Goal: Information Seeking & Learning: Learn about a topic

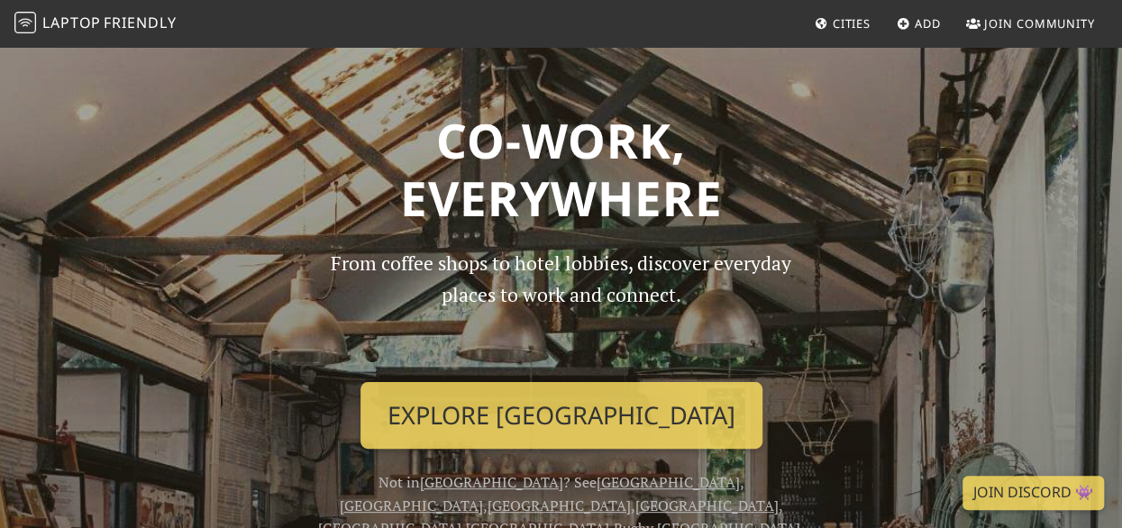
click at [844, 28] on span "Cities" at bounding box center [852, 23] width 38 height 16
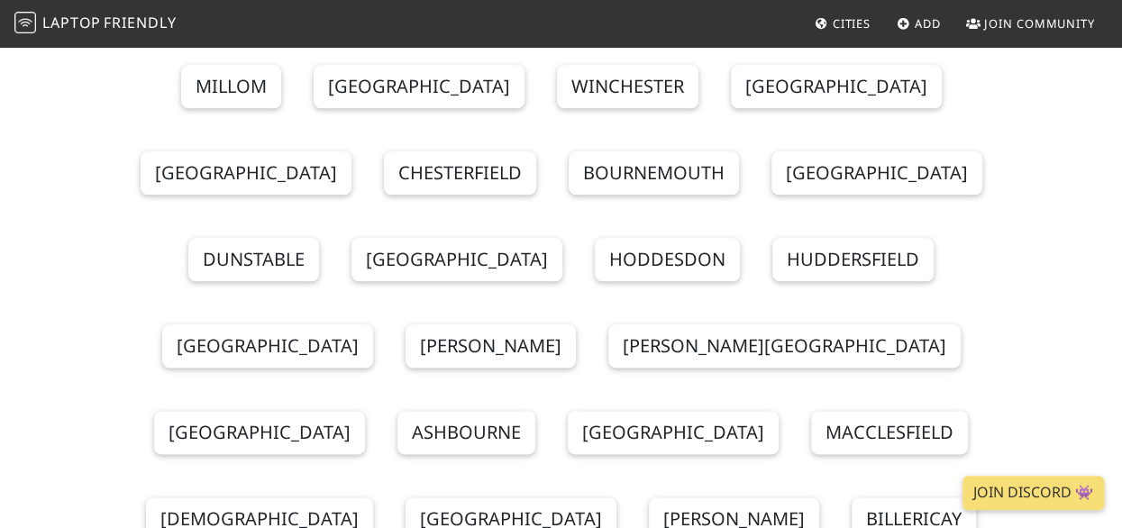
scroll to position [901, 0]
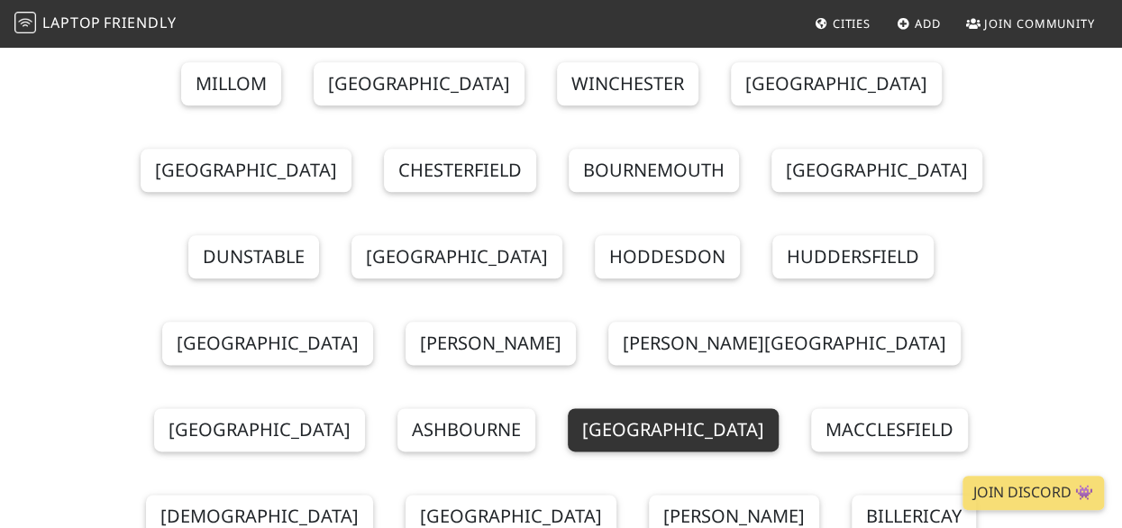
click at [568, 408] on link "[GEOGRAPHIC_DATA]" at bounding box center [673, 429] width 211 height 43
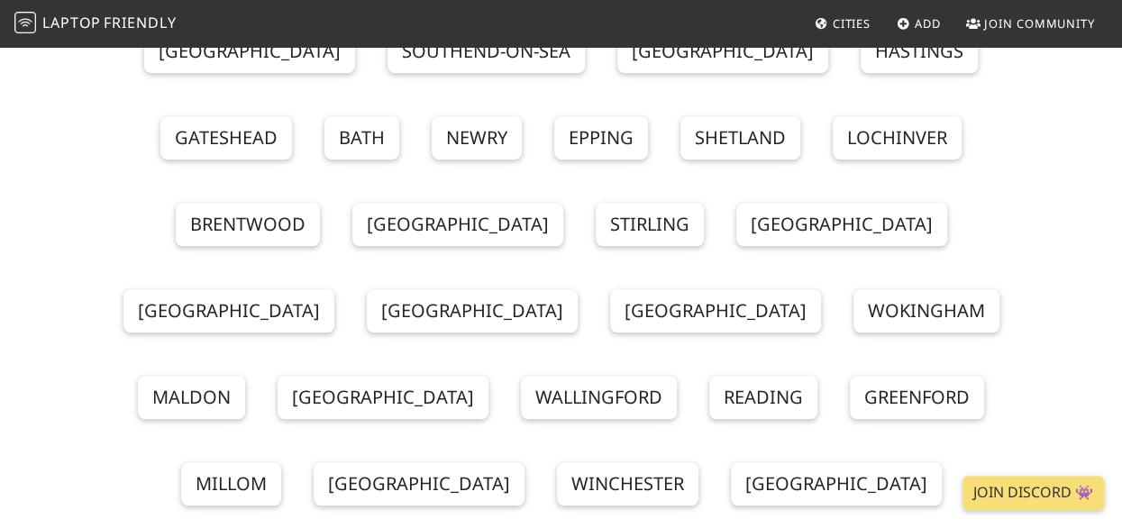
scroll to position [505, 0]
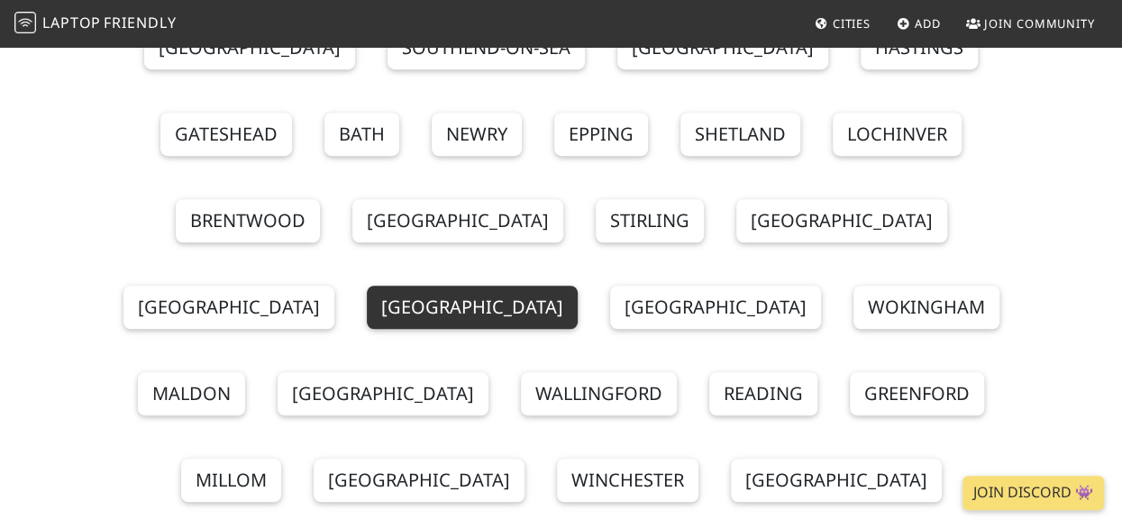
click at [578, 286] on link "[GEOGRAPHIC_DATA]" at bounding box center [472, 307] width 211 height 43
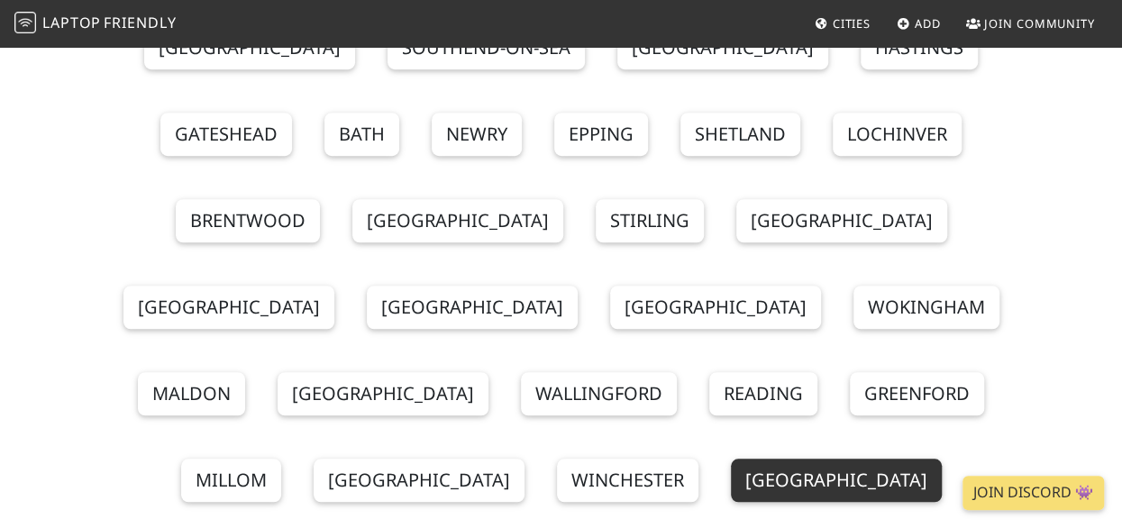
click at [731, 459] on link "Coventry" at bounding box center [836, 480] width 211 height 43
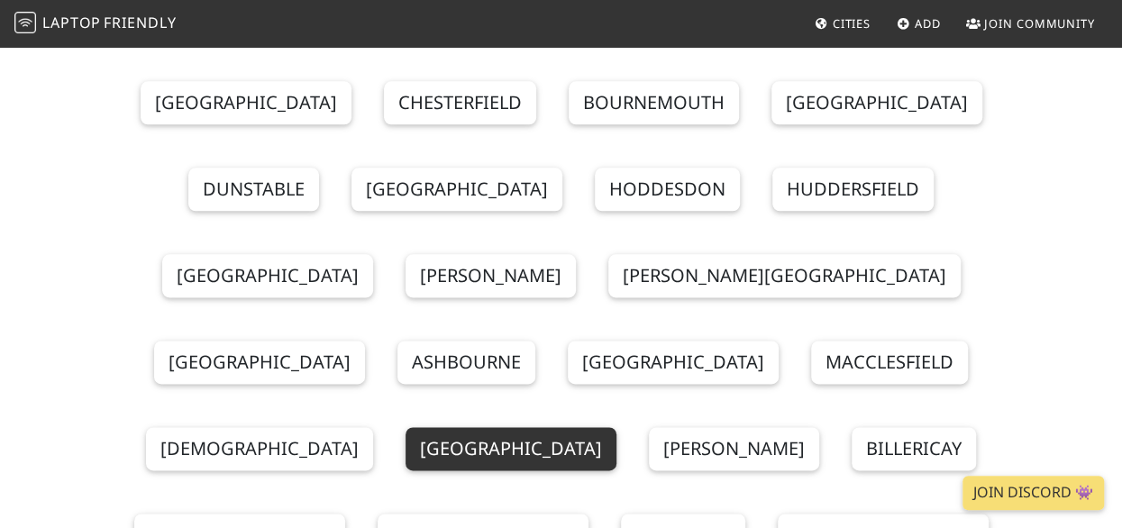
scroll to position [973, 0]
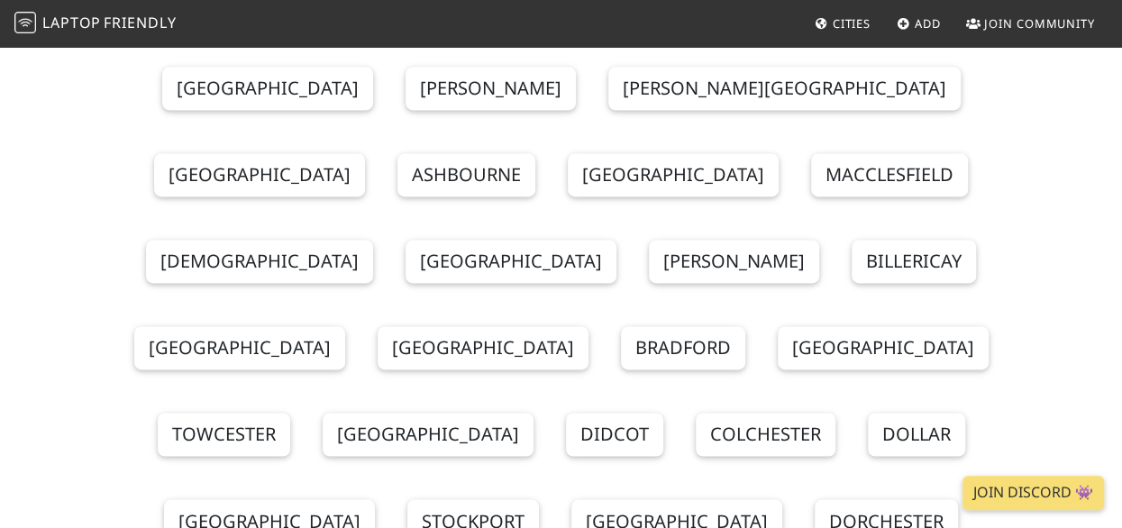
scroll to position [1154, 0]
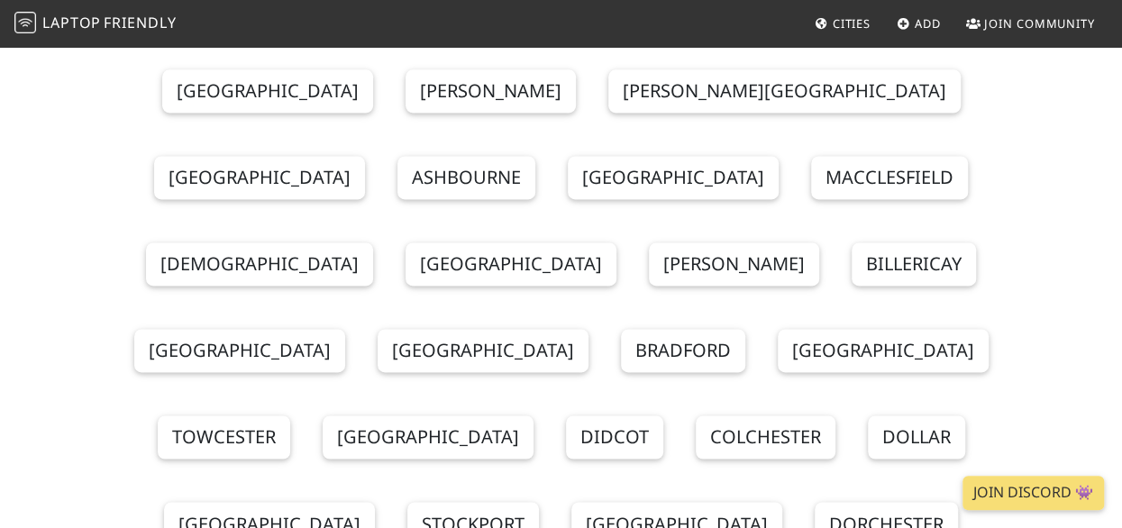
click at [853, 21] on span "Cities" at bounding box center [852, 23] width 38 height 16
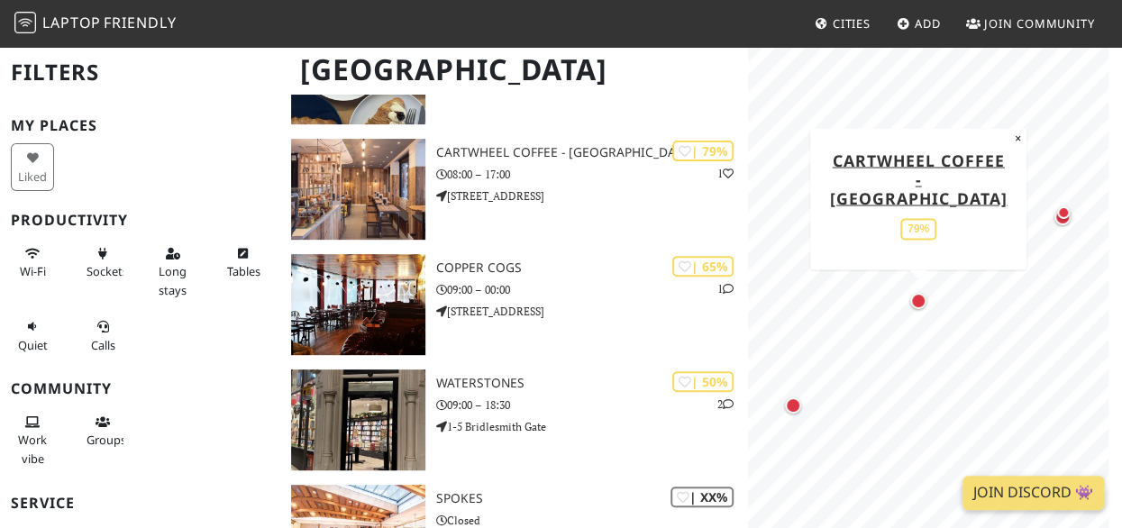
scroll to position [233, 0]
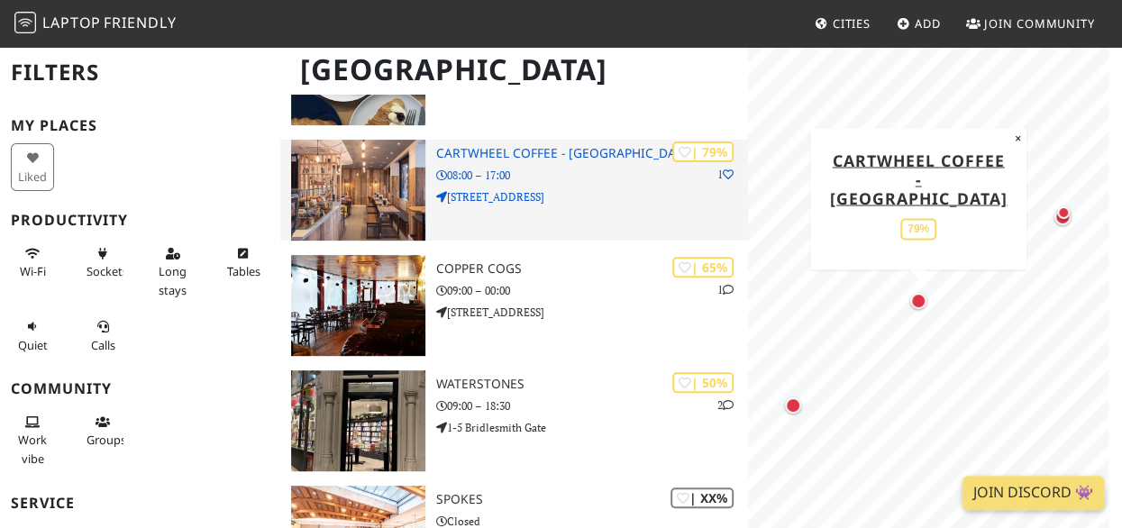
click at [497, 178] on p "08:00 – 17:00" at bounding box center [592, 175] width 312 height 17
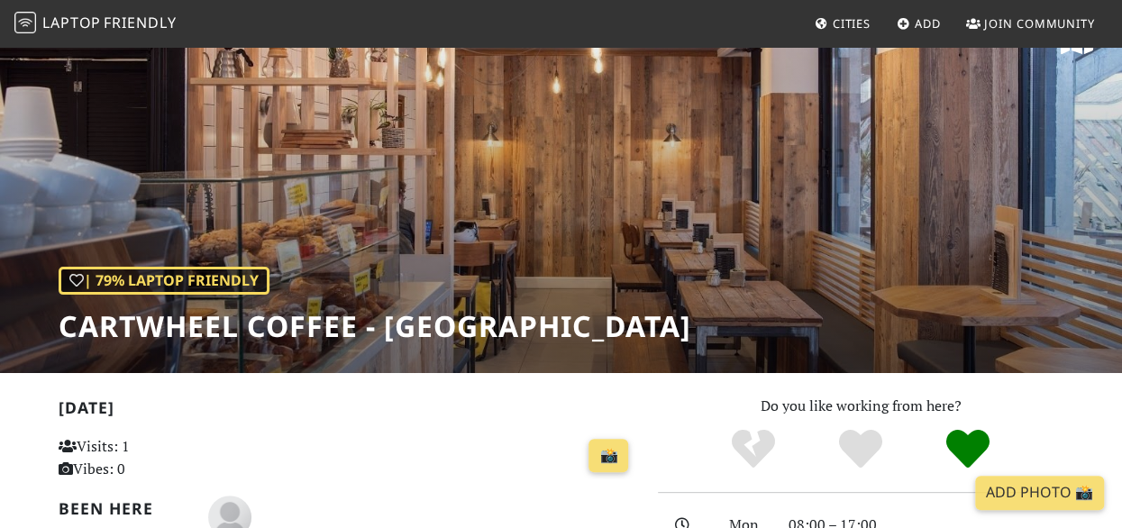
scroll to position [49, 0]
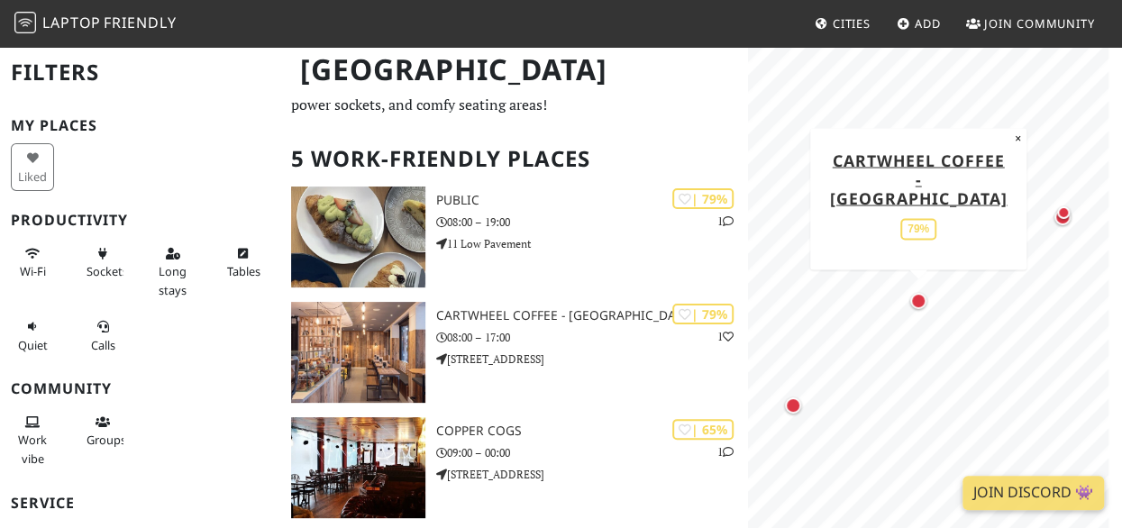
scroll to position [101, 0]
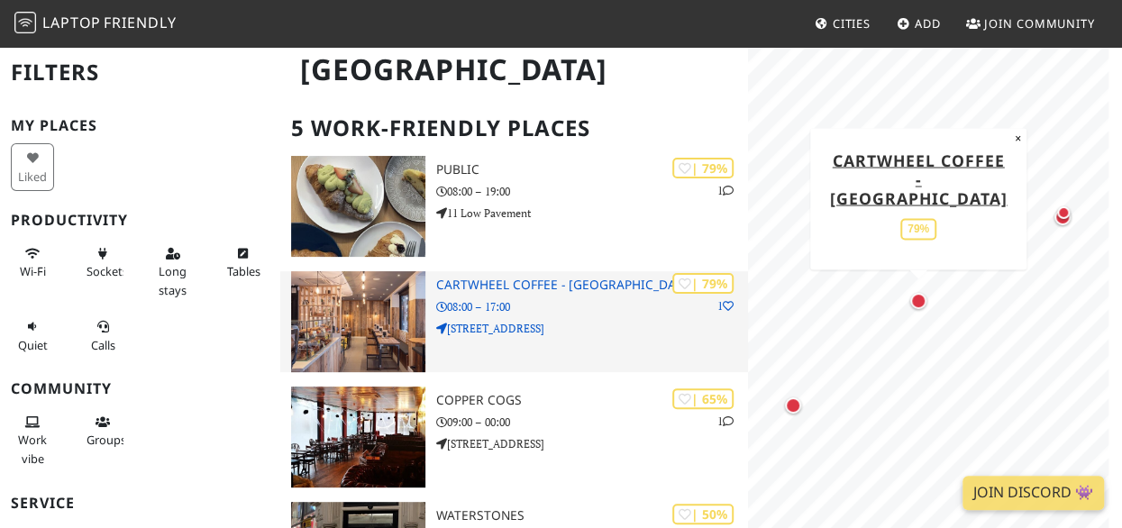
click at [580, 323] on p "[STREET_ADDRESS]" at bounding box center [592, 328] width 312 height 17
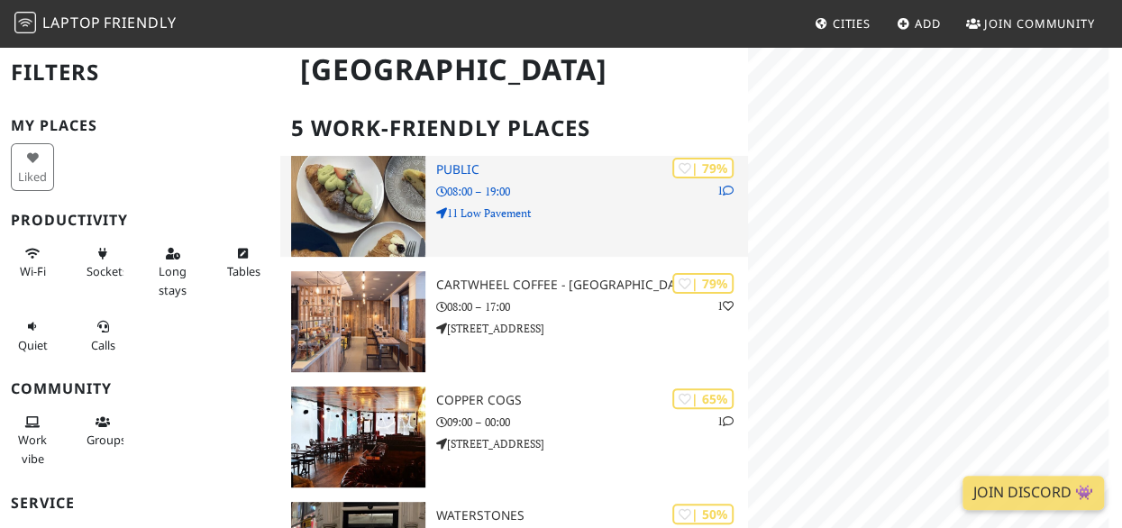
scroll to position [101, 0]
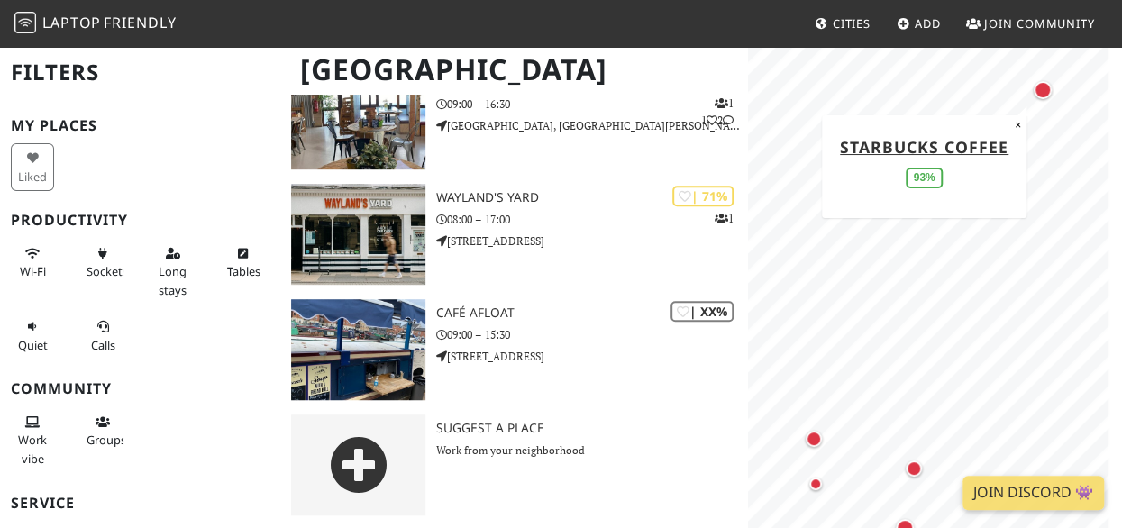
scroll to position [420, 0]
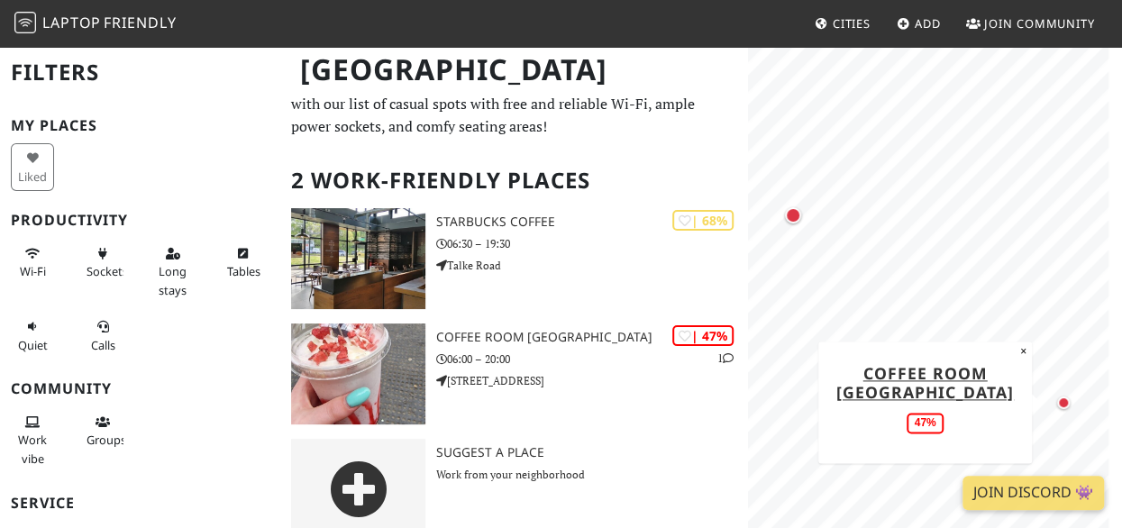
scroll to position [74, 0]
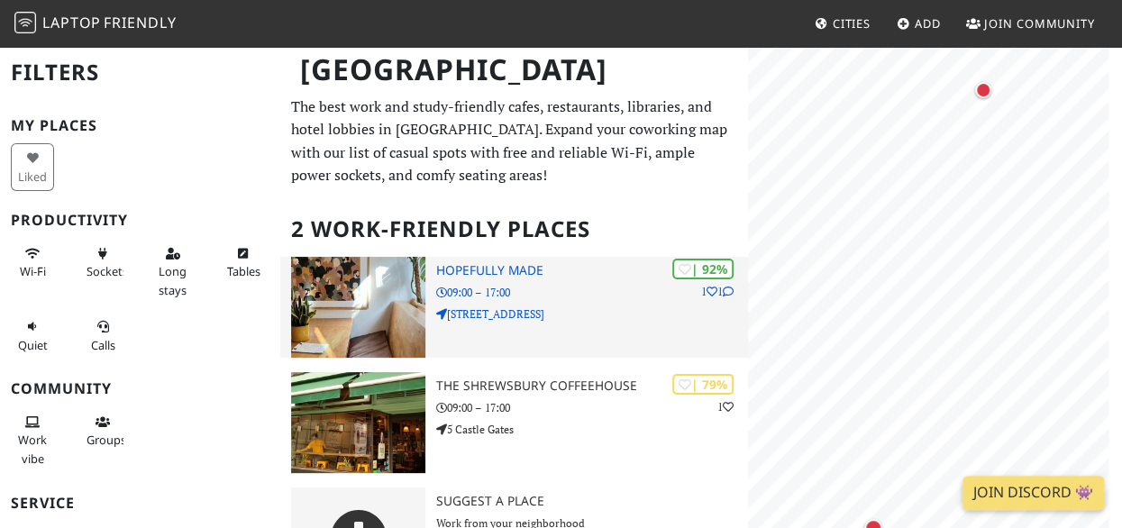
click at [544, 331] on div "| 92% 1 1 Hopefully Made 09:00 – 17:00 9-10 Milk Street" at bounding box center [592, 307] width 312 height 101
click at [465, 263] on h3 "Hopefully Made" at bounding box center [592, 270] width 312 height 15
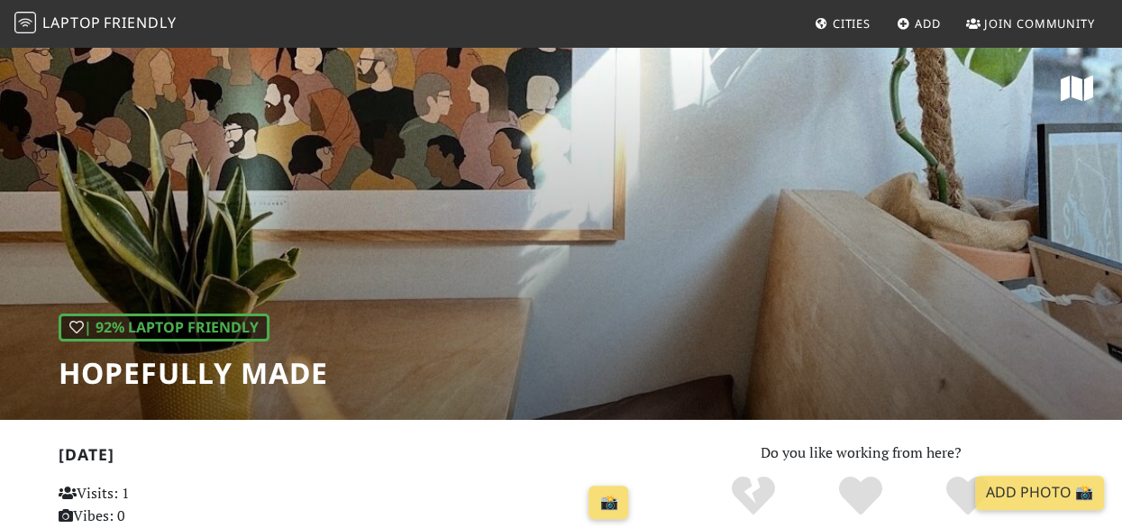
click at [539, 322] on div "| 92% Laptop Friendly Hopefully Made" at bounding box center [561, 232] width 1122 height 375
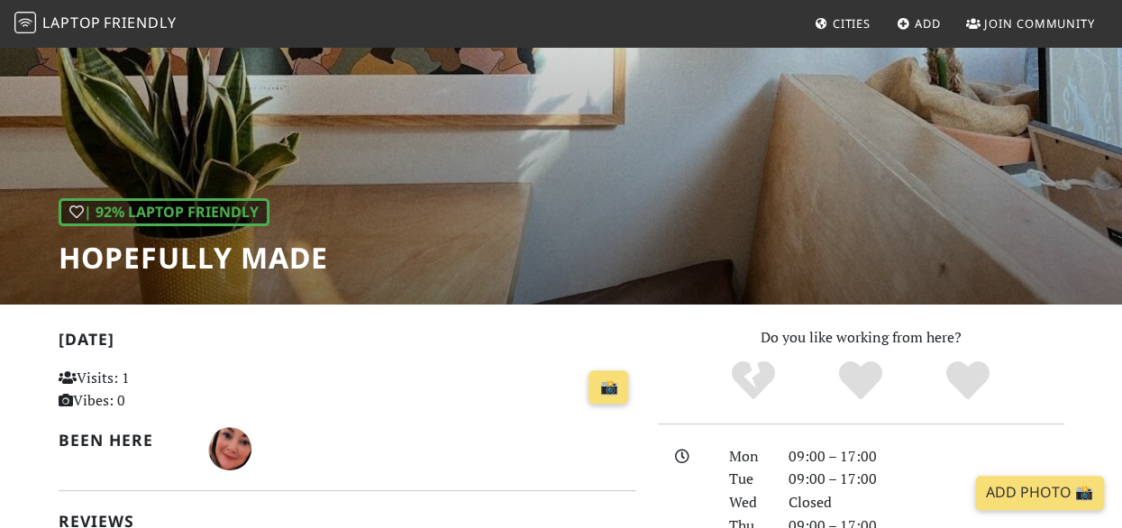
scroll to position [72, 0]
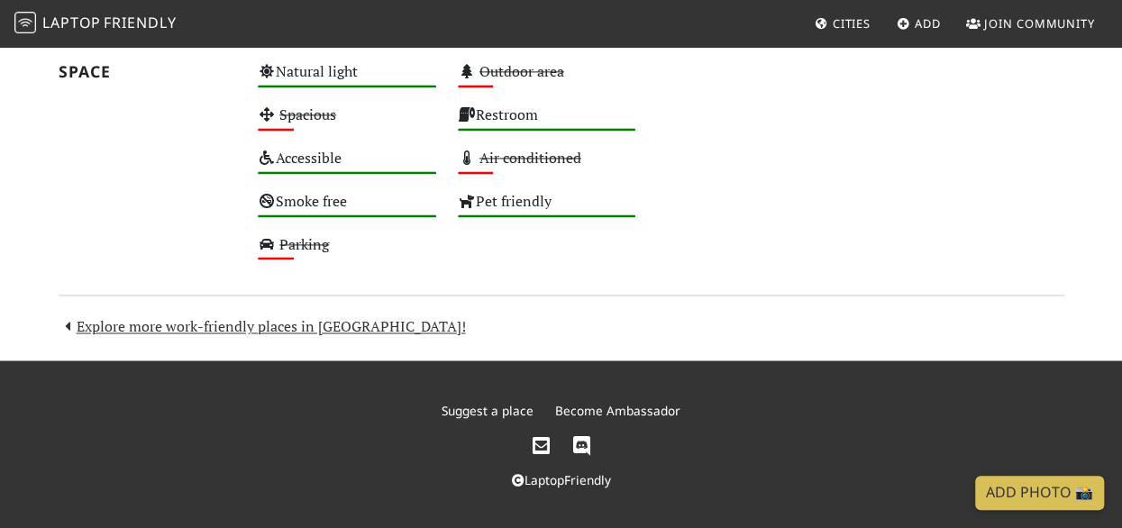
scroll to position [1209, 0]
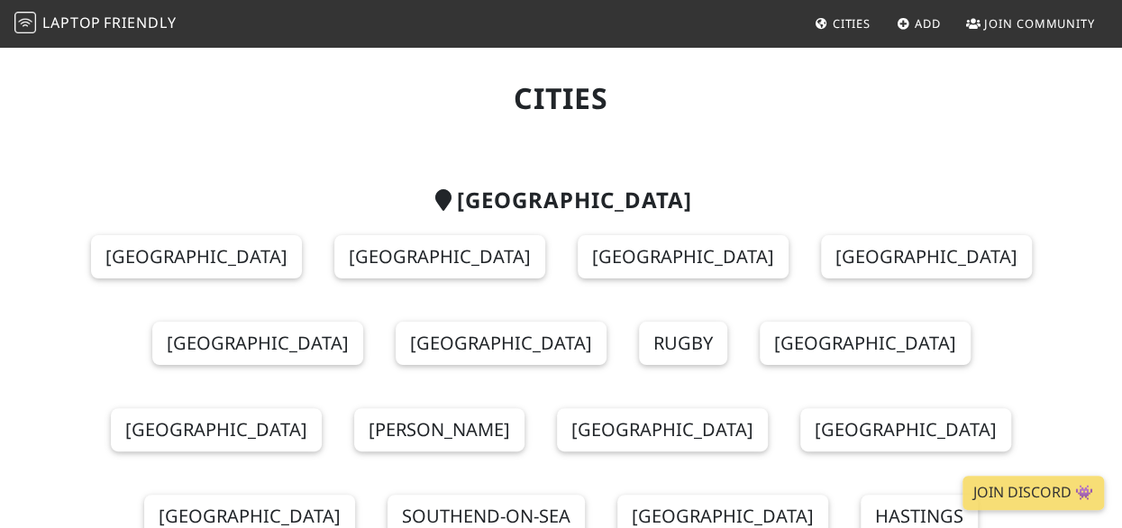
scroll to position [72, 0]
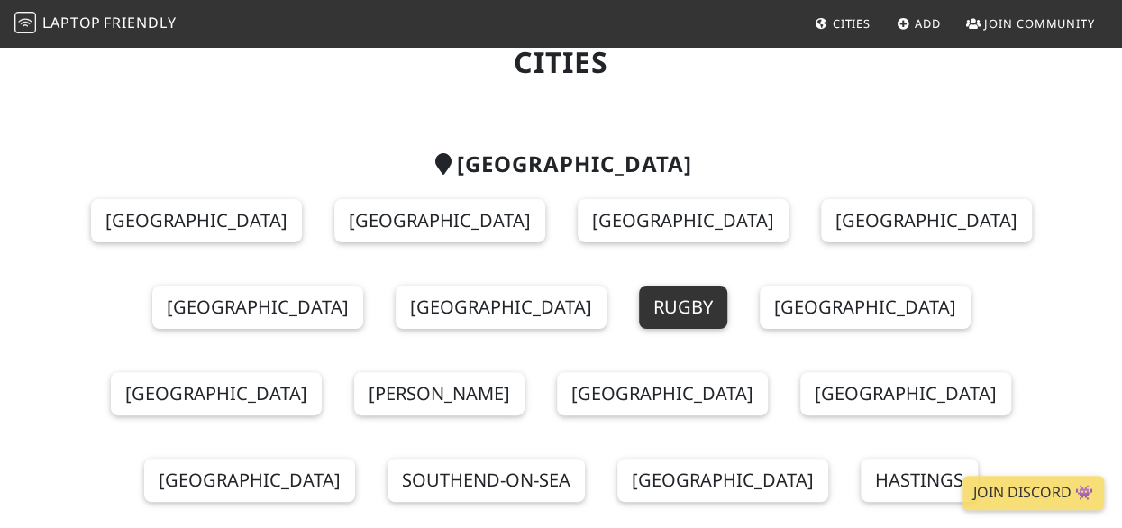
click at [639, 303] on link "Rugby" at bounding box center [683, 307] width 88 height 43
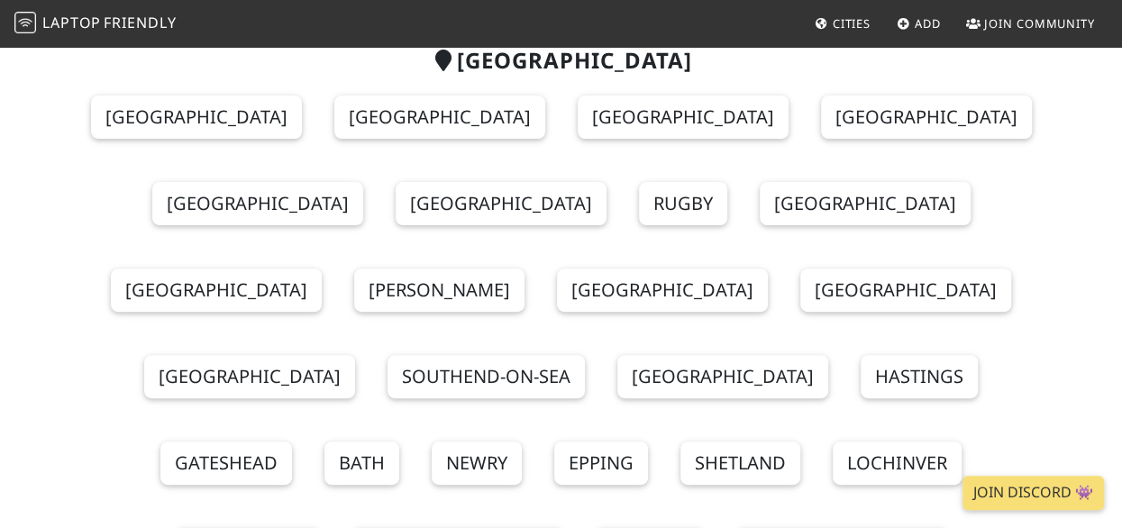
scroll to position [180, 0]
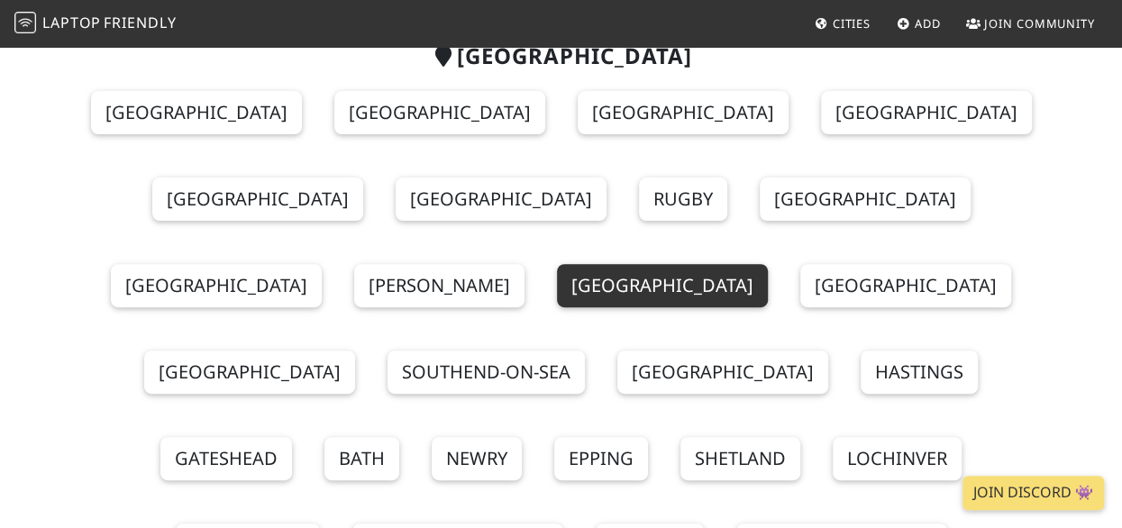
click at [737, 264] on link "Birmingham" at bounding box center [662, 285] width 211 height 43
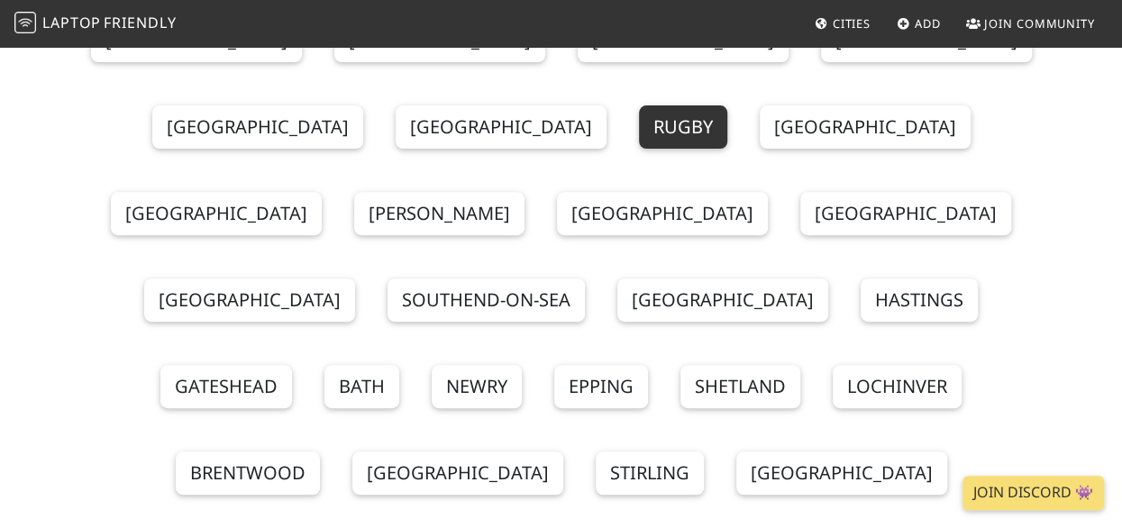
scroll to position [288, 0]
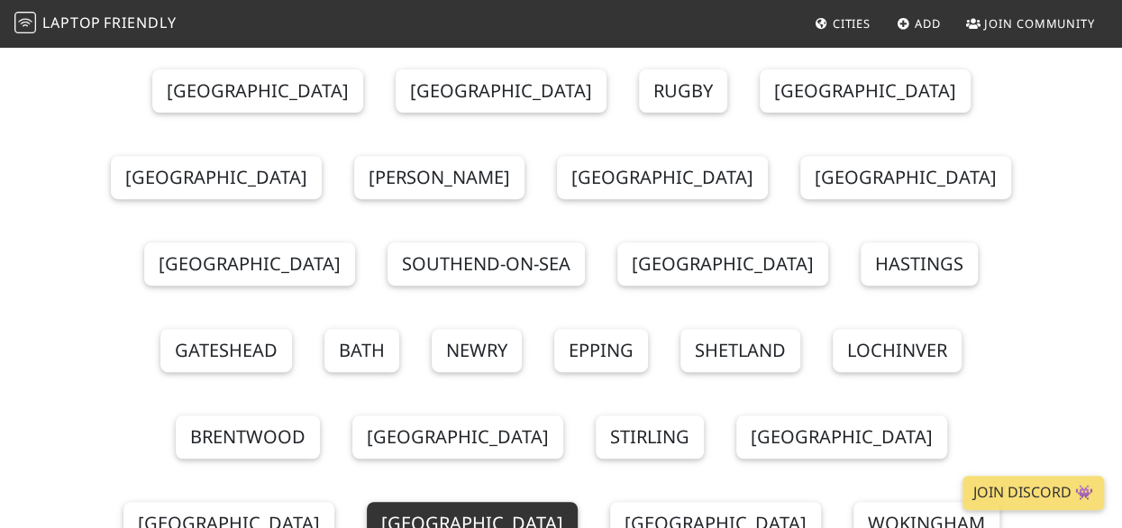
click at [578, 502] on link "Worcester" at bounding box center [472, 523] width 211 height 43
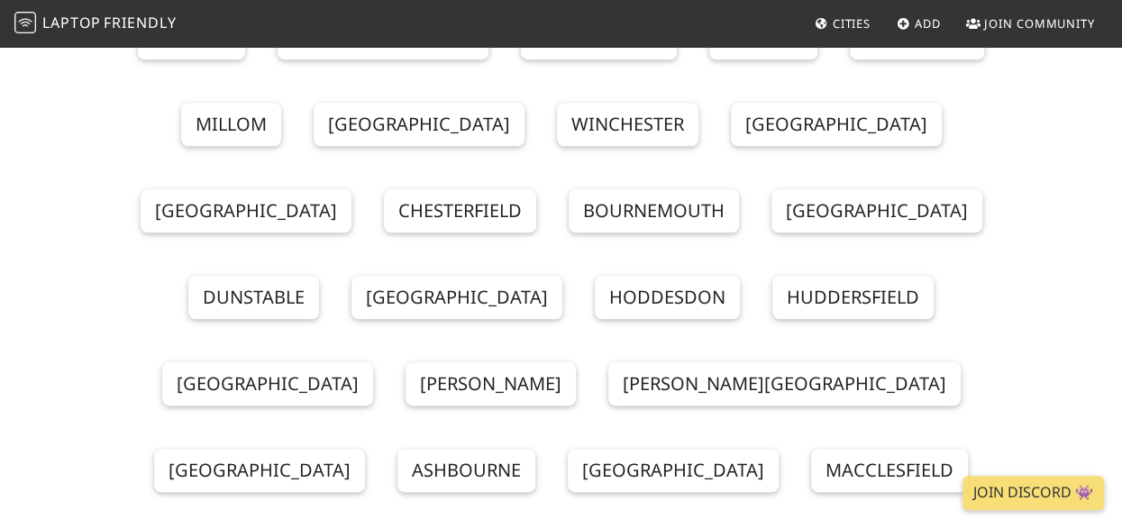
scroll to position [865, 0]
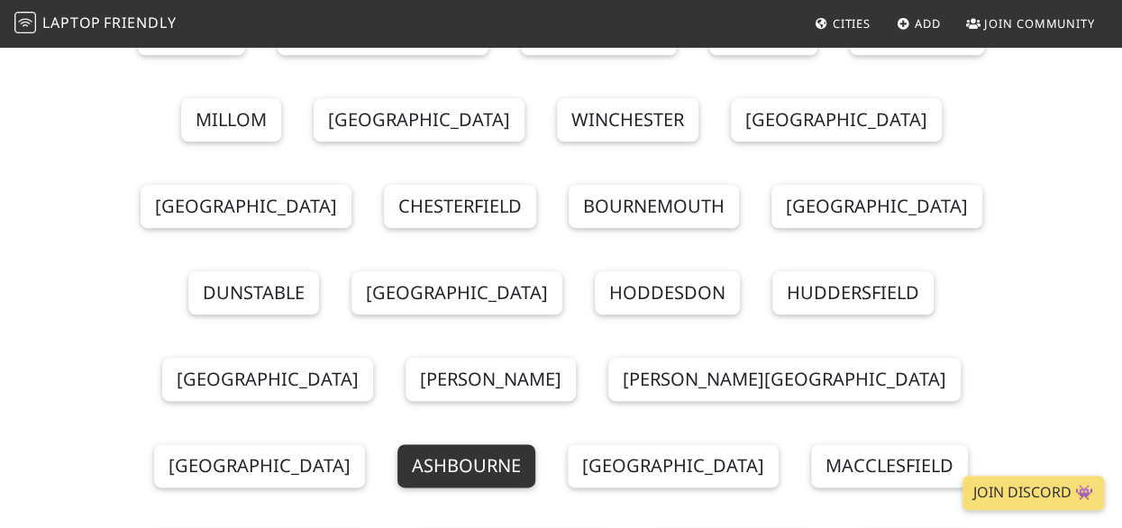
click at [535, 444] on link "Ashbourne" at bounding box center [466, 465] width 138 height 43
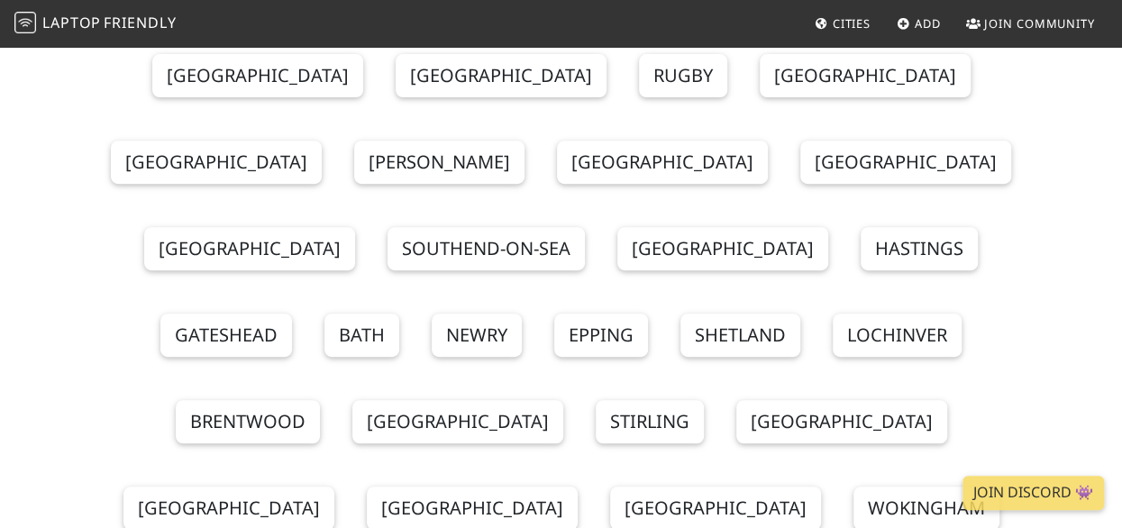
scroll to position [87, 0]
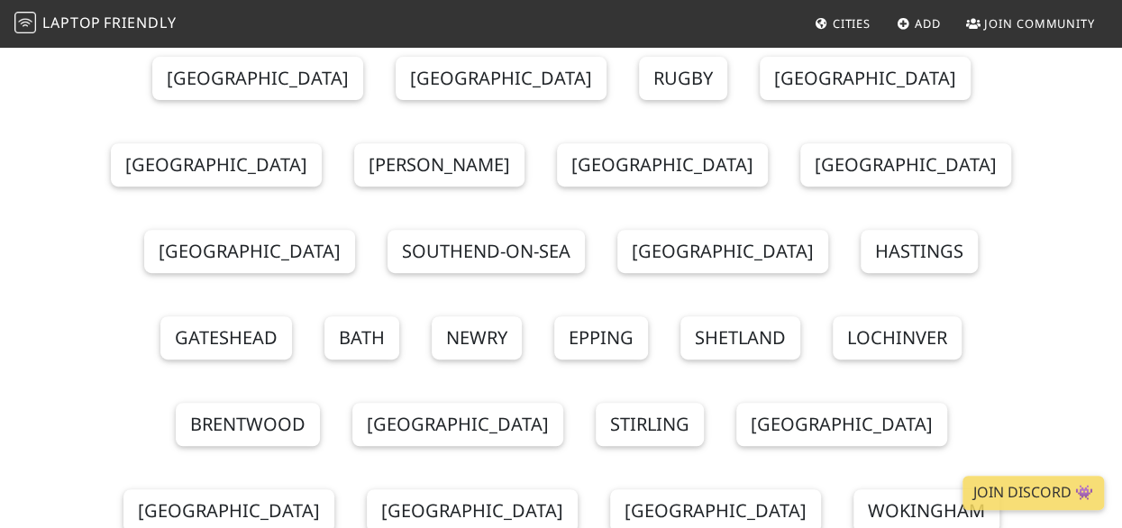
scroll to position [304, 0]
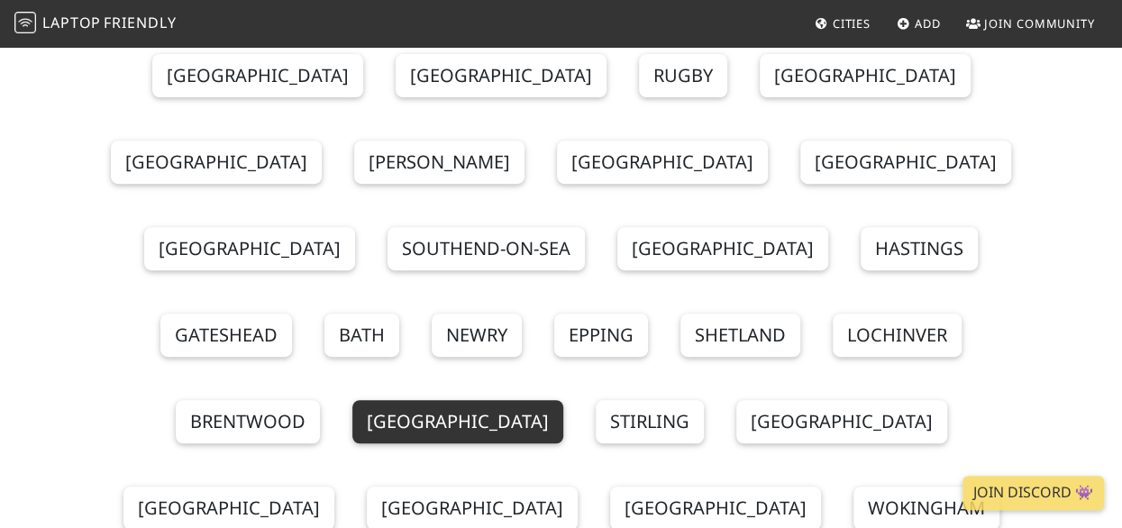
click at [563, 400] on link "Cheltenham" at bounding box center [457, 421] width 211 height 43
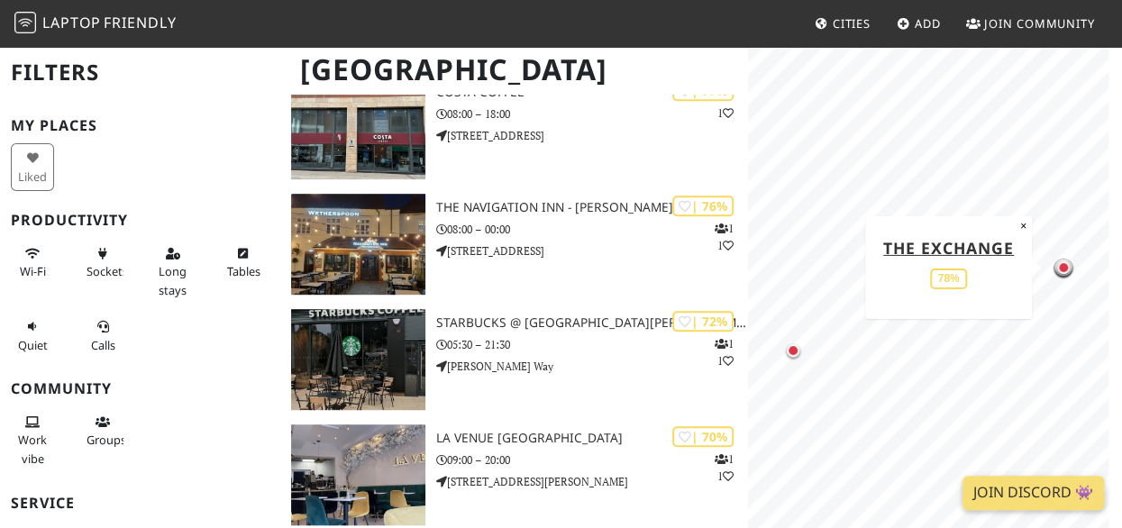
scroll to position [415, 0]
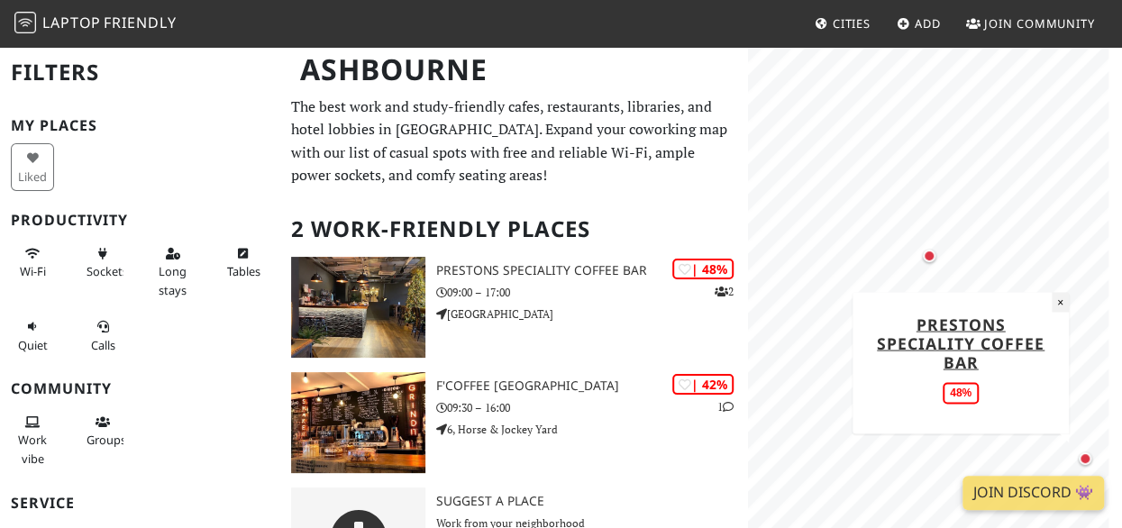
click at [1065, 304] on button "×" at bounding box center [1060, 302] width 17 height 20
